Goal: Information Seeking & Learning: Understand process/instructions

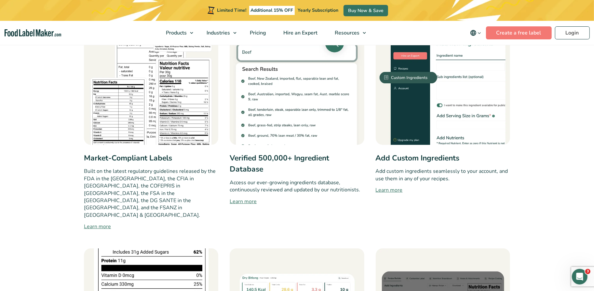
scroll to position [395, 0]
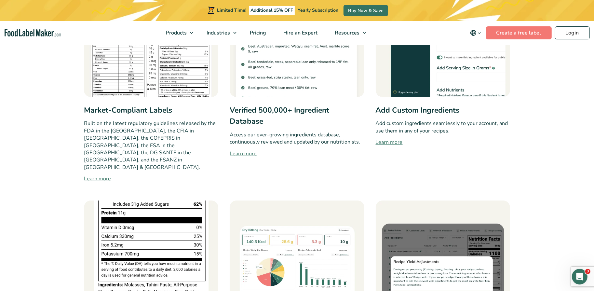
click at [252, 155] on link "Learn more" at bounding box center [297, 154] width 134 height 8
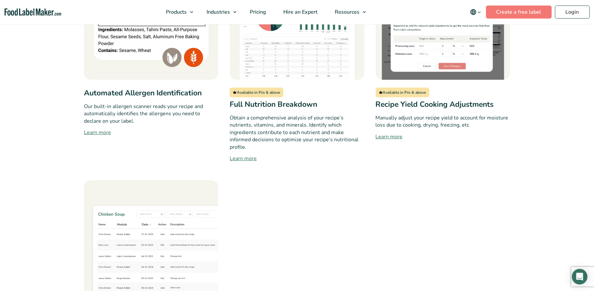
click at [102, 116] on div "Automated Allergen Identification Our built-in allergen scanner reads your reci…" at bounding box center [151, 53] width 134 height 217
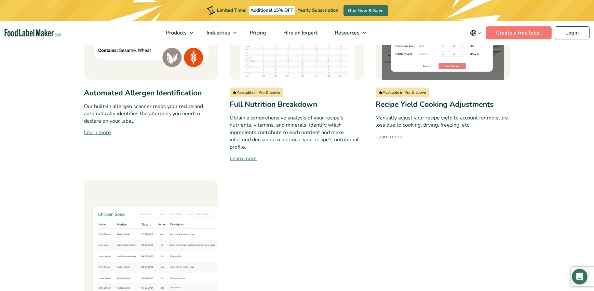
click at [101, 129] on link "Learn more" at bounding box center [151, 133] width 134 height 8
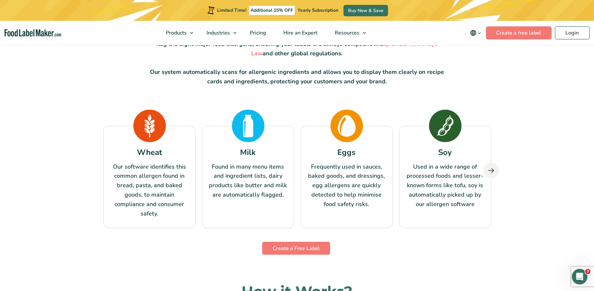
scroll to position [556, 0]
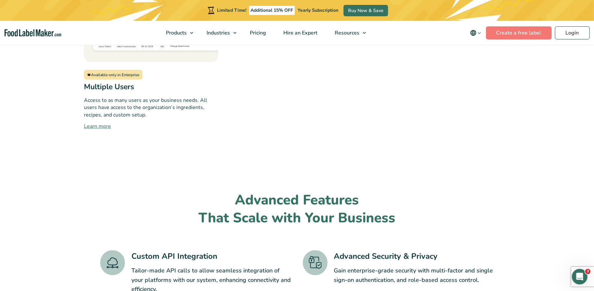
scroll to position [606, 0]
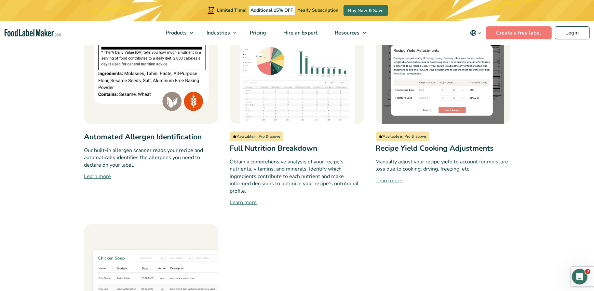
click at [392, 177] on link "Learn more" at bounding box center [443, 181] width 134 height 8
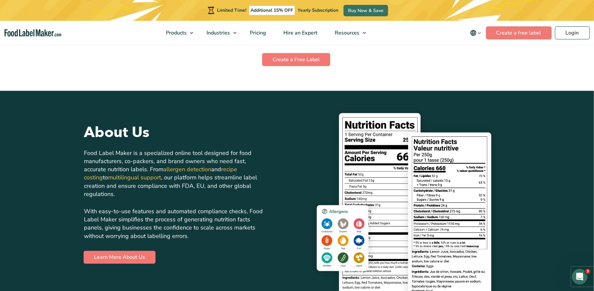
scroll to position [1316, 0]
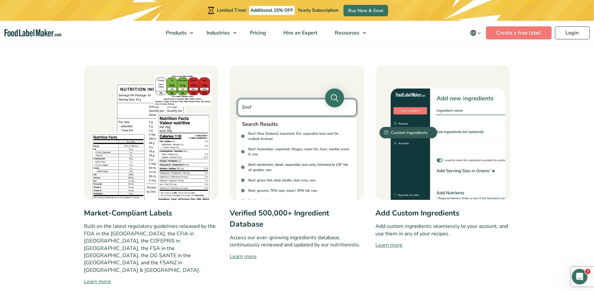
scroll to position [146, 0]
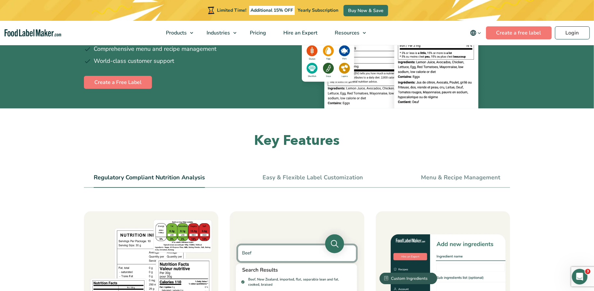
click at [283, 175] on link "Easy & Flexible Label Customization" at bounding box center [313, 177] width 101 height 7
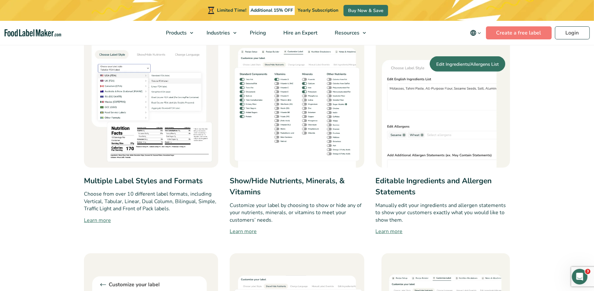
scroll to position [167, 0]
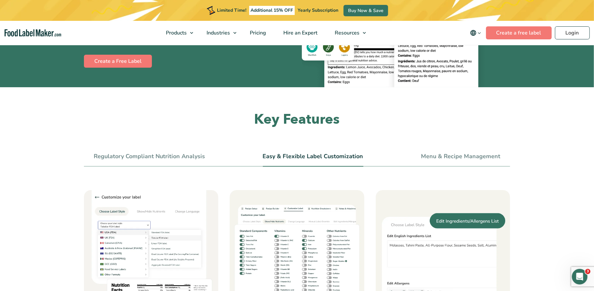
click at [413, 158] on ul "Regulatory Compliant Nutrition Analysis Easy & Flexible Label Customization Men…" at bounding box center [297, 159] width 426 height 15
click at [428, 158] on link "Menu & Recipe Management" at bounding box center [460, 156] width 79 height 7
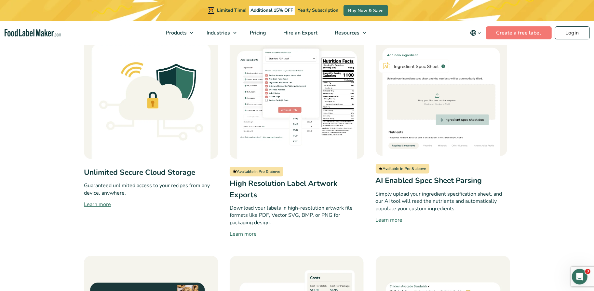
scroll to position [546, 0]
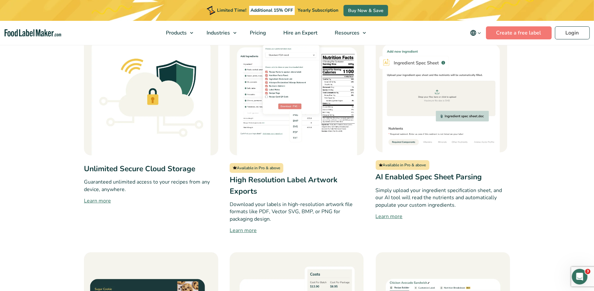
click at [393, 217] on link "Learn more" at bounding box center [443, 217] width 134 height 8
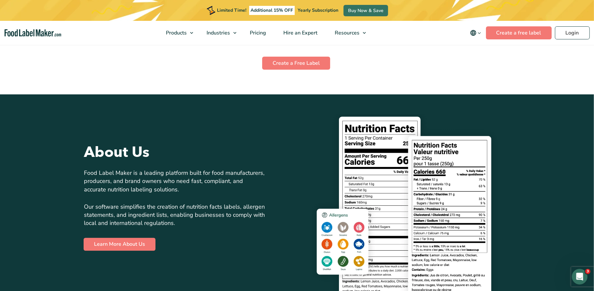
scroll to position [1217, 0]
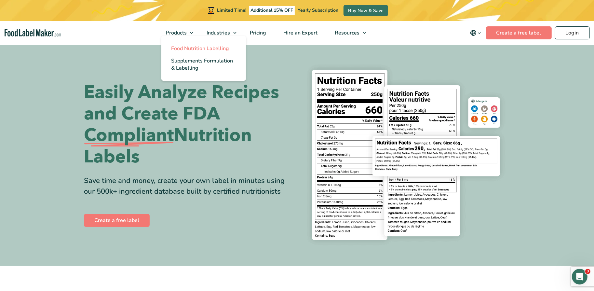
click at [185, 52] on span "Food Nutrition Labelling" at bounding box center [200, 48] width 58 height 7
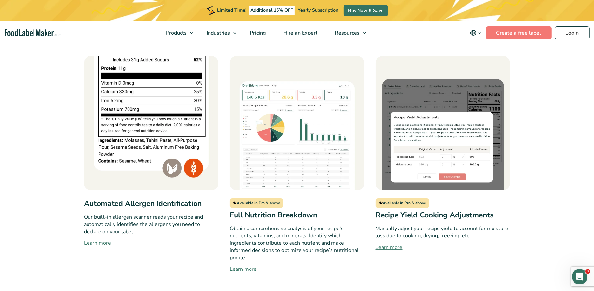
scroll to position [527, 0]
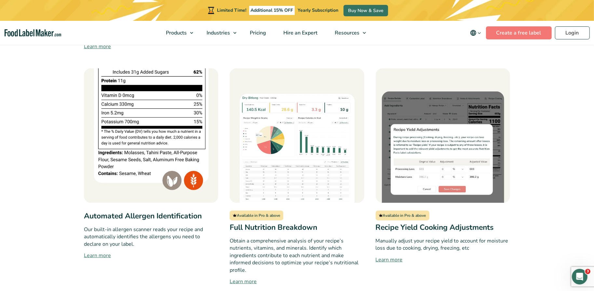
click at [100, 252] on link "Learn more" at bounding box center [151, 256] width 134 height 8
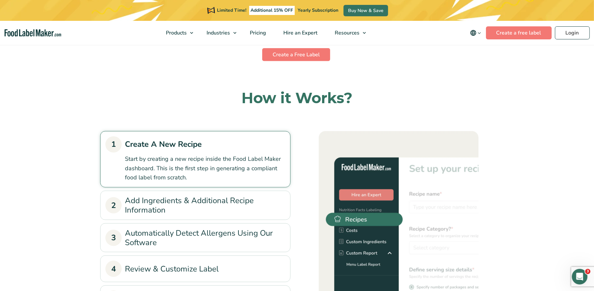
scroll to position [757, 0]
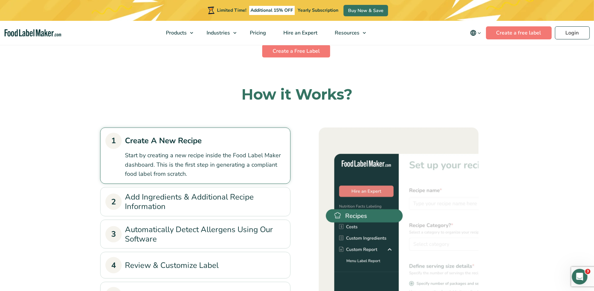
click at [229, 193] on link "2 Add Ingredients & Additional Recipe Information" at bounding box center [195, 201] width 180 height 19
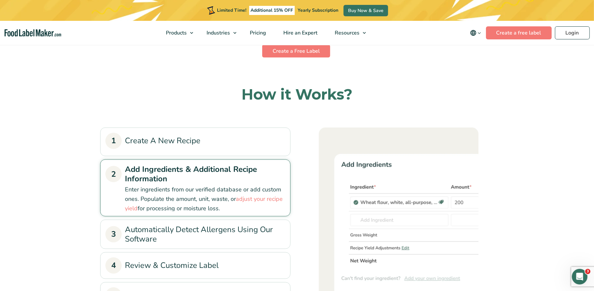
click at [214, 146] on link "1 Create A New Recipe" at bounding box center [195, 141] width 180 height 16
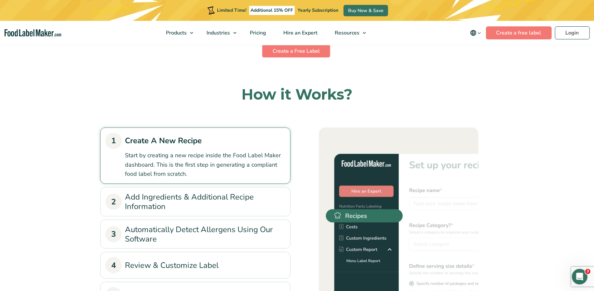
click at [267, 90] on h2 "How it Works?" at bounding box center [297, 94] width 394 height 19
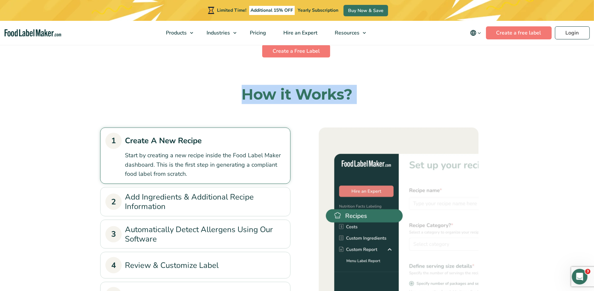
copy div "How it Works?"
